Goal: Task Accomplishment & Management: Use online tool/utility

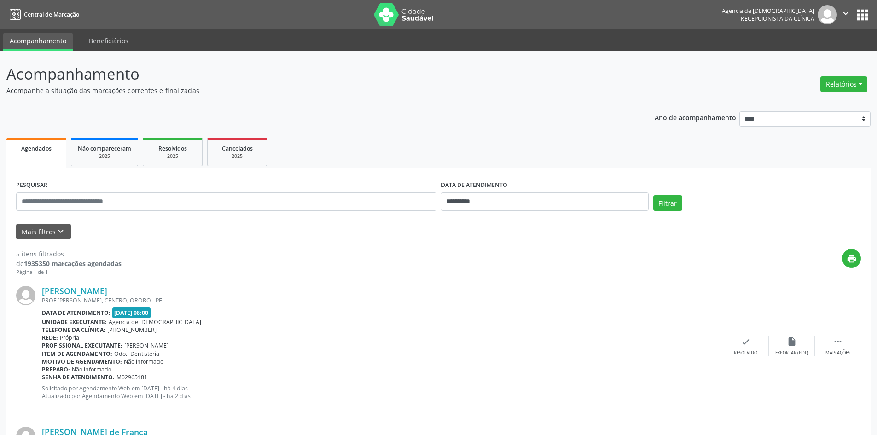
drag, startPoint x: 844, startPoint y: 84, endPoint x: 819, endPoint y: 93, distance: 26.4
click at [842, 83] on button "Relatórios" at bounding box center [844, 84] width 47 height 16
click at [786, 102] on link "Agendamentos" at bounding box center [818, 104] width 99 height 13
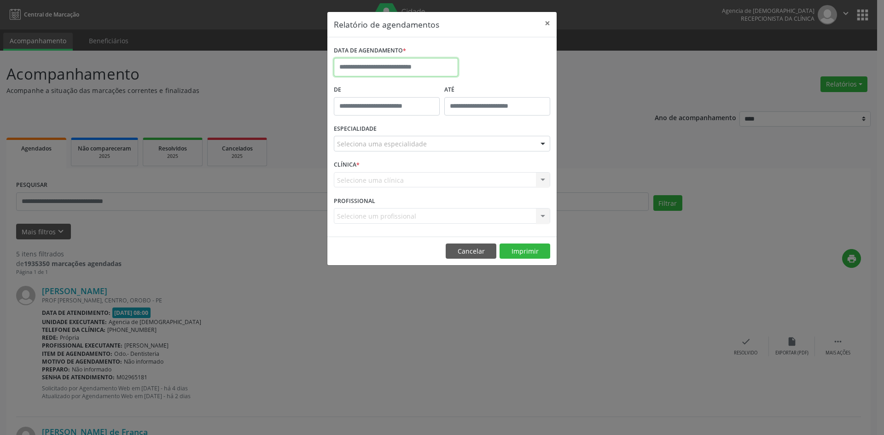
click at [374, 64] on input "text" at bounding box center [396, 67] width 124 height 18
click at [389, 136] on span "7" at bounding box center [384, 134] width 18 height 18
type input "**********"
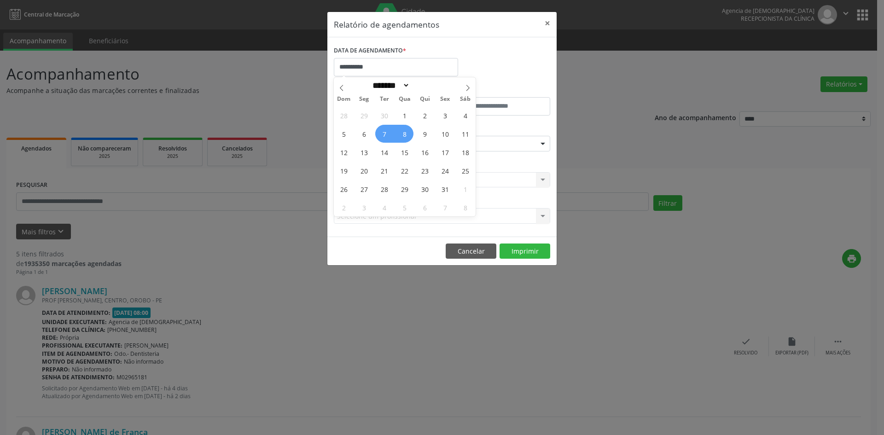
click at [408, 134] on span "8" at bounding box center [405, 134] width 18 height 18
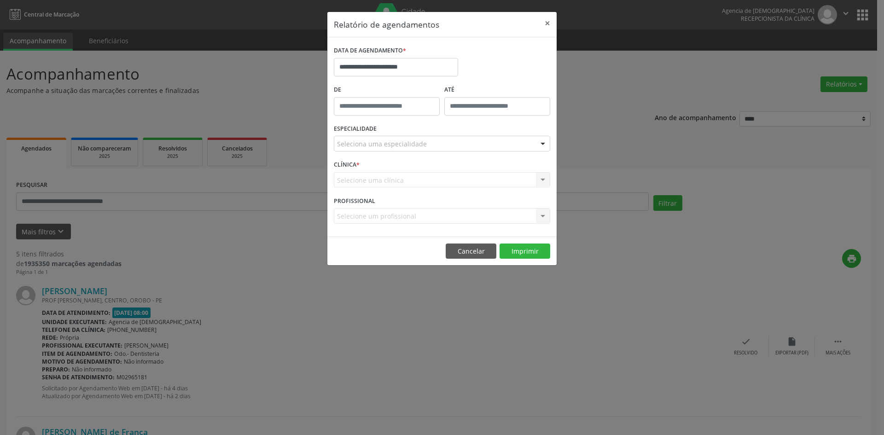
click at [425, 143] on div "Seleciona uma especialidade" at bounding box center [442, 144] width 216 height 16
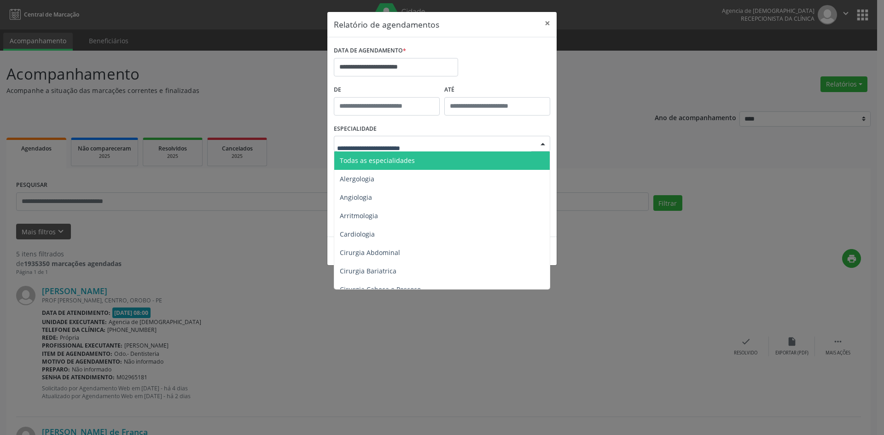
click at [423, 157] on span "Todas as especialidades" at bounding box center [442, 160] width 217 height 18
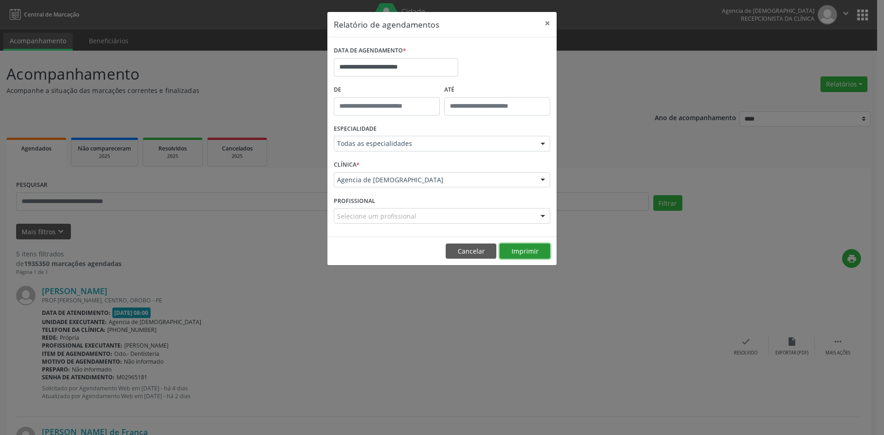
click at [521, 252] on button "Imprimir" at bounding box center [525, 252] width 51 height 16
